Goal: Navigation & Orientation: Understand site structure

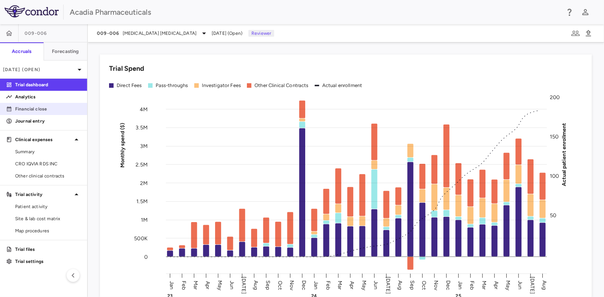
click at [36, 106] on p "Financial close" at bounding box center [48, 109] width 66 height 7
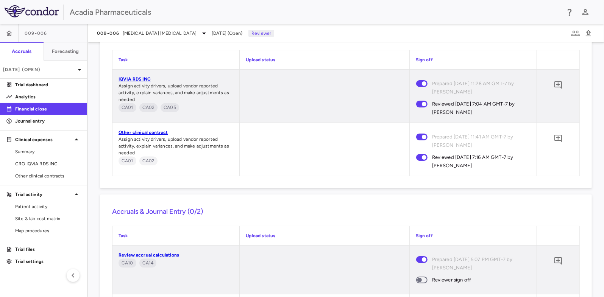
scroll to position [1350, 0]
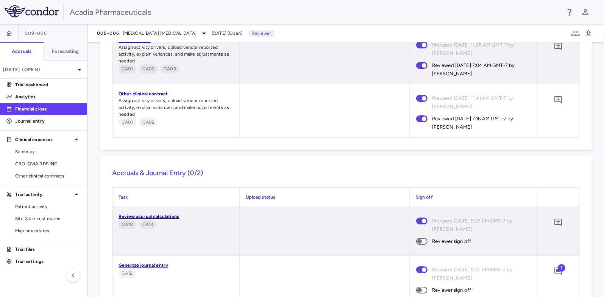
click at [420, 244] on span at bounding box center [421, 241] width 11 height 7
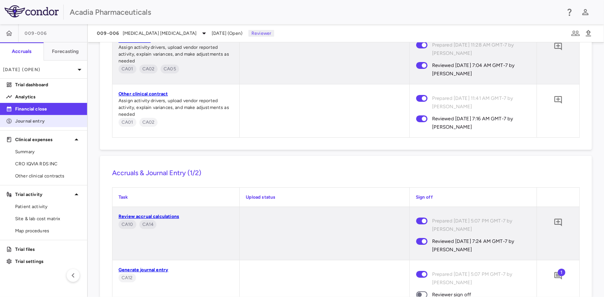
click at [41, 124] on p "Journal entry" at bounding box center [48, 121] width 66 height 7
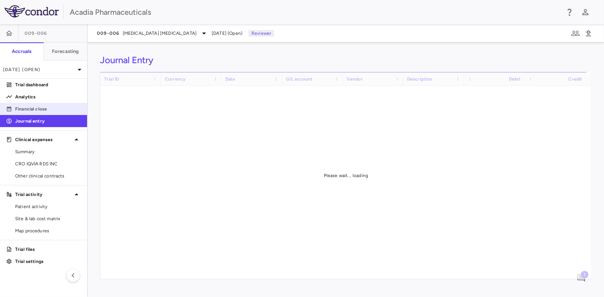
click at [47, 106] on p "Financial close" at bounding box center [48, 109] width 66 height 7
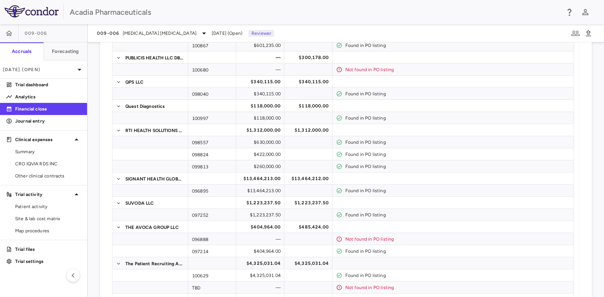
scroll to position [151, 0]
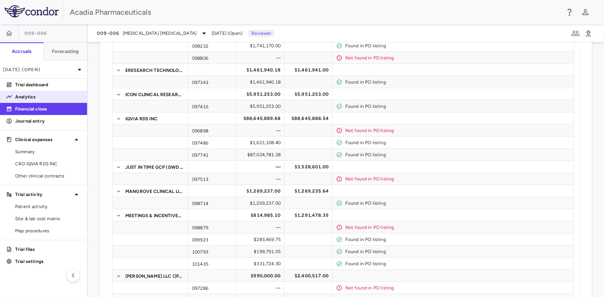
click at [38, 100] on p "Analytics" at bounding box center [48, 97] width 66 height 7
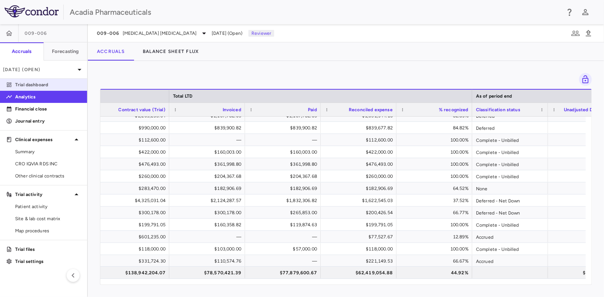
click at [27, 85] on p "Trial dashboard" at bounding box center [48, 84] width 66 height 7
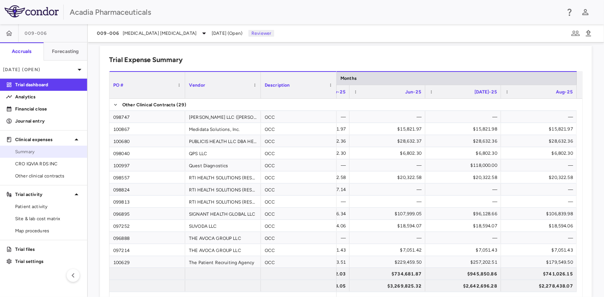
click at [39, 154] on span "Summary" at bounding box center [48, 151] width 66 height 7
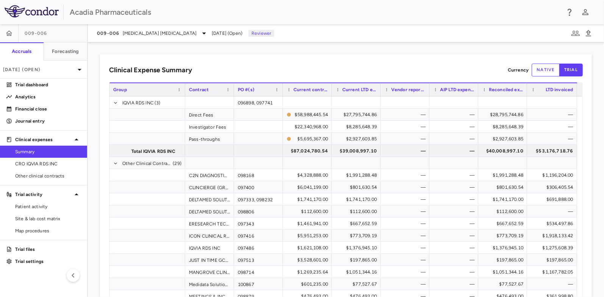
click at [538, 70] on button "native" at bounding box center [546, 70] width 28 height 13
click at [563, 70] on button "trial" at bounding box center [570, 70] width 23 height 13
click at [35, 166] on span "CRO IQVIA RDS INC" at bounding box center [48, 164] width 66 height 7
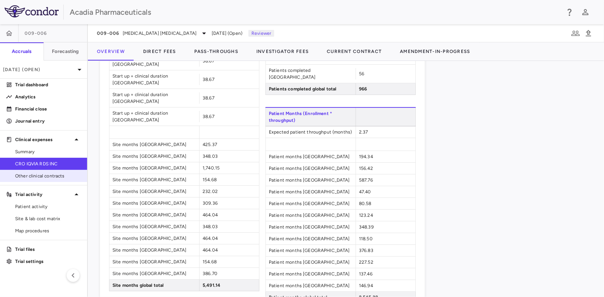
click at [36, 173] on span "Other clinical contracts" at bounding box center [48, 176] width 66 height 7
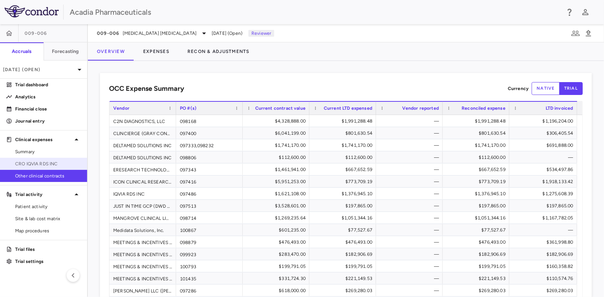
click at [57, 159] on link "CRO IQVIA RDS INC" at bounding box center [43, 163] width 87 height 11
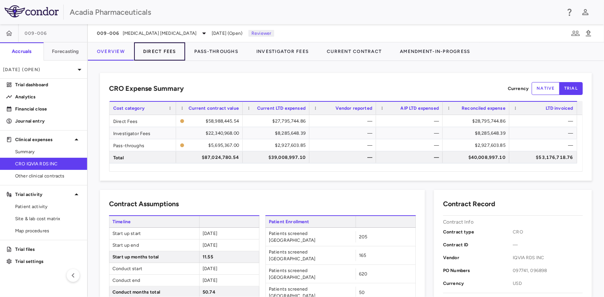
click at [171, 52] on button "Direct Fees" at bounding box center [159, 51] width 51 height 18
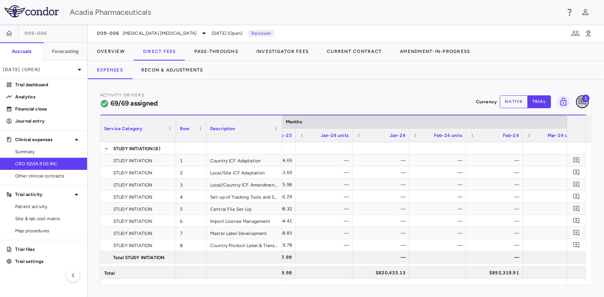
click at [582, 101] on icon "Add comment" at bounding box center [582, 101] width 9 height 9
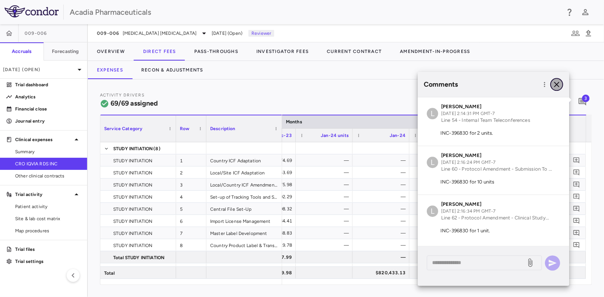
click at [556, 84] on icon "button" at bounding box center [556, 84] width 5 height 5
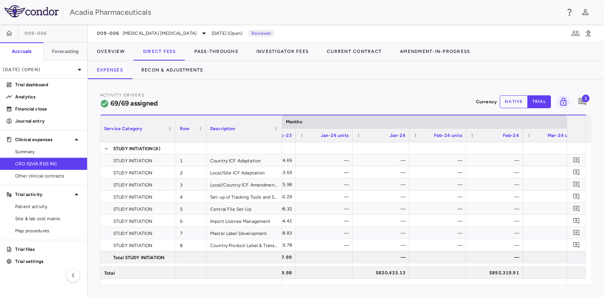
drag, startPoint x: 439, startPoint y: 284, endPoint x: 459, endPoint y: 286, distance: 20.5
click at [459, 286] on div "Activity Drivers 69/69 assigned Currency native trial 3 Service Category Drag h…" at bounding box center [346, 189] width 516 height 218
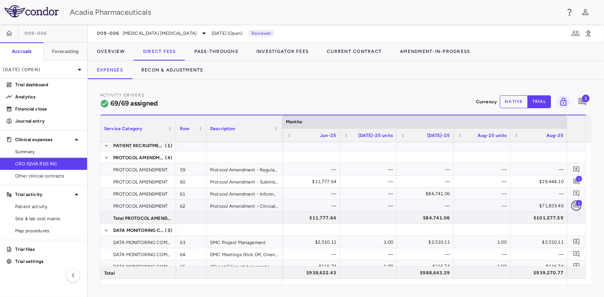
click at [576, 206] on icon "Add comment" at bounding box center [576, 206] width 6 height 6
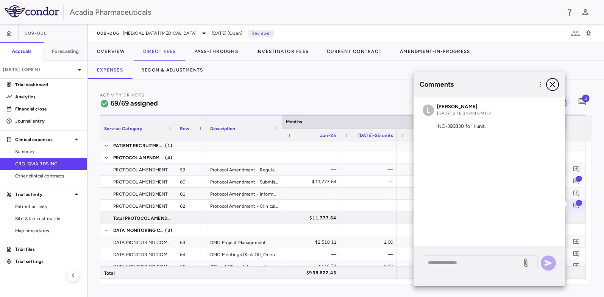
click at [552, 84] on icon "button" at bounding box center [552, 84] width 5 height 5
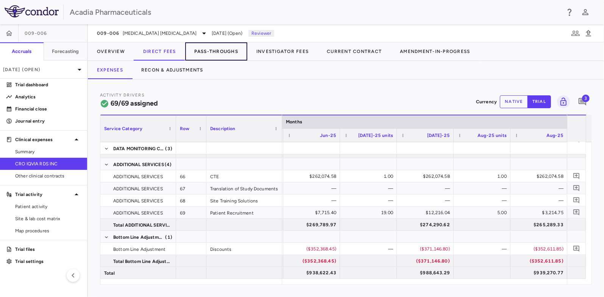
click at [213, 47] on button "Pass-Throughs" at bounding box center [216, 51] width 62 height 18
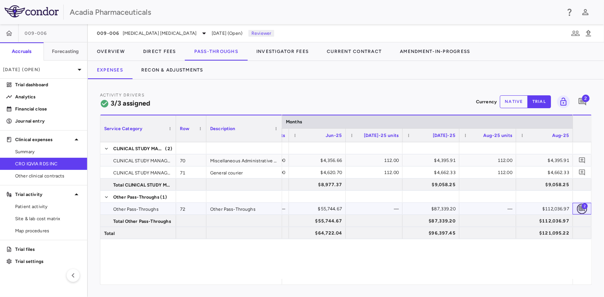
click at [582, 210] on icon "Add comment" at bounding box center [582, 209] width 6 height 6
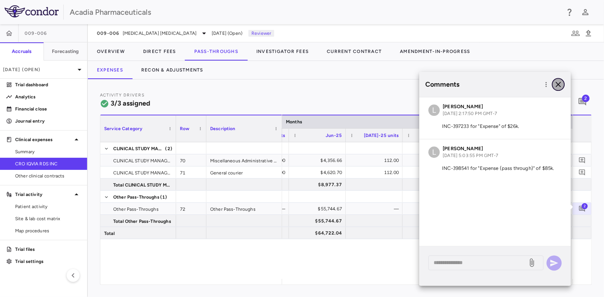
click at [561, 83] on icon "button" at bounding box center [558, 84] width 5 height 5
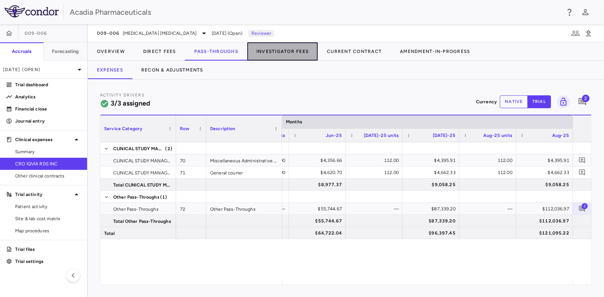
click at [296, 52] on button "Investigator Fees" at bounding box center [282, 51] width 70 height 18
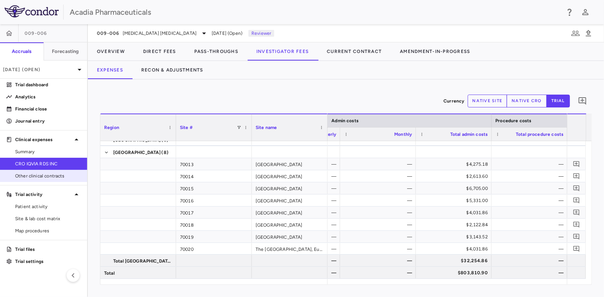
click at [51, 177] on span "Other clinical contracts" at bounding box center [48, 176] width 66 height 7
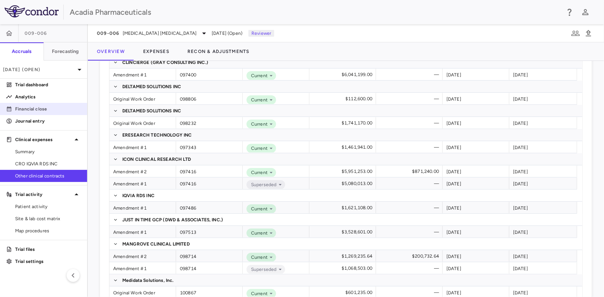
click at [44, 106] on p "Financial close" at bounding box center [48, 109] width 66 height 7
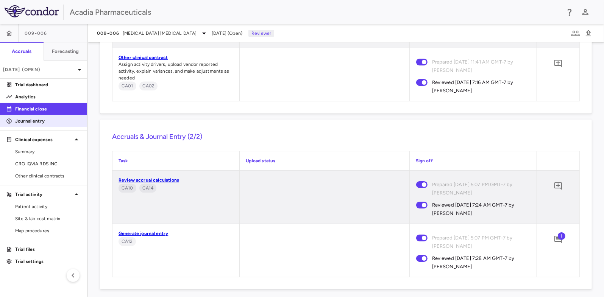
click at [56, 126] on link "Journal entry" at bounding box center [43, 121] width 87 height 11
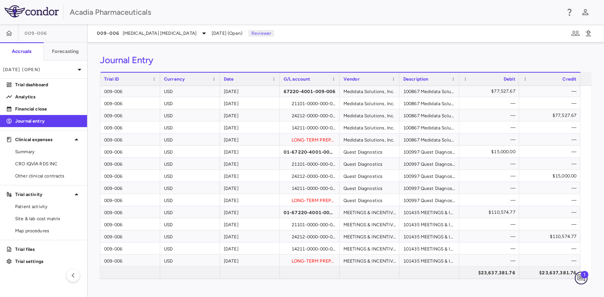
click at [581, 276] on icon "Add comment" at bounding box center [581, 278] width 9 height 9
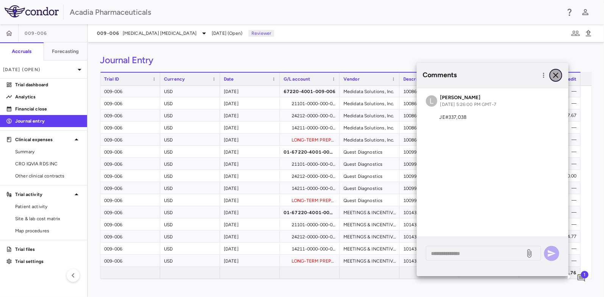
click at [557, 75] on icon "button" at bounding box center [555, 74] width 5 height 5
